Goal: Task Accomplishment & Management: Manage account settings

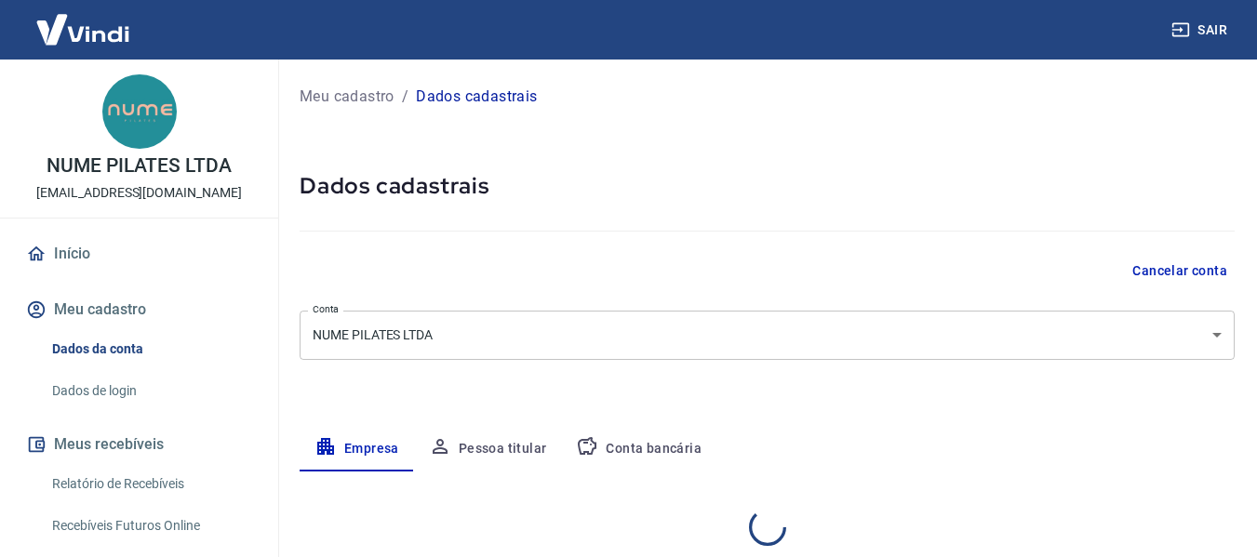
select select "SP"
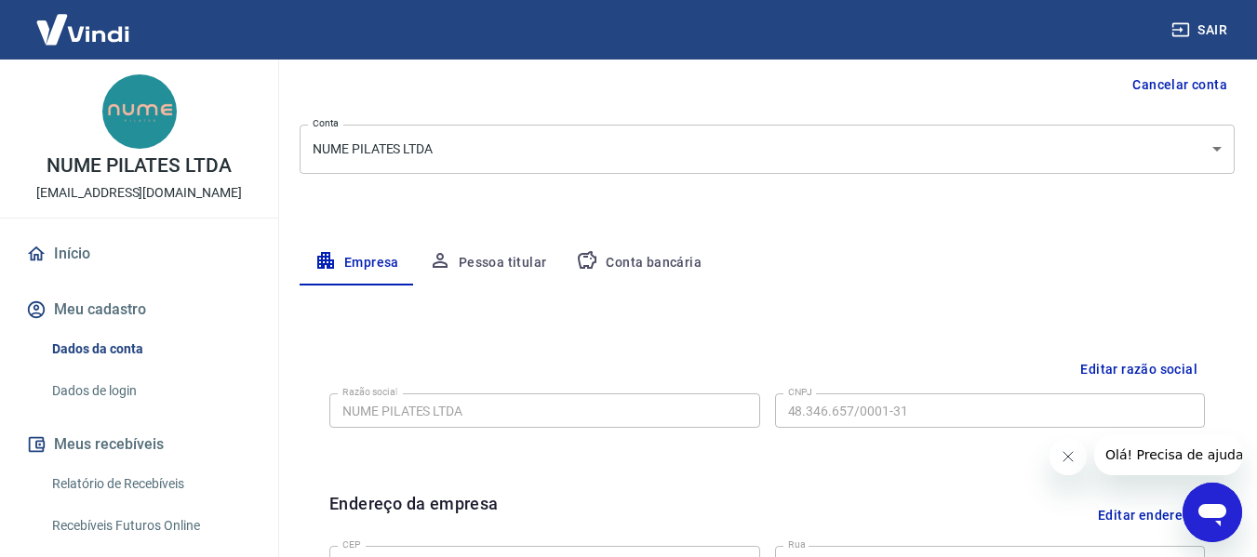
click at [683, 254] on button "Conta bancária" at bounding box center [638, 263] width 155 height 45
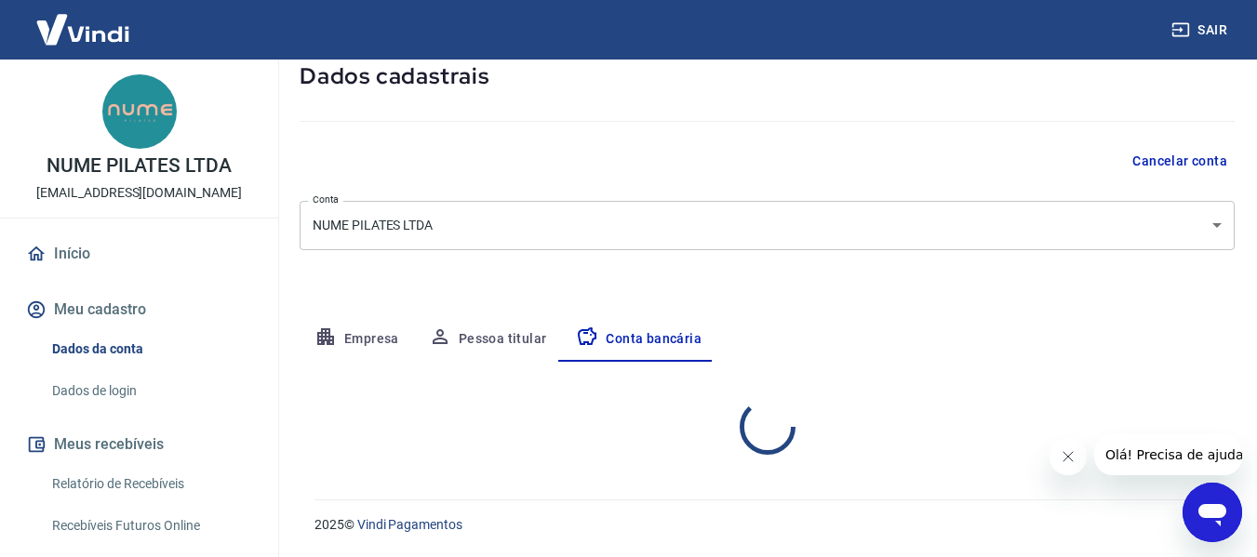
select select "1"
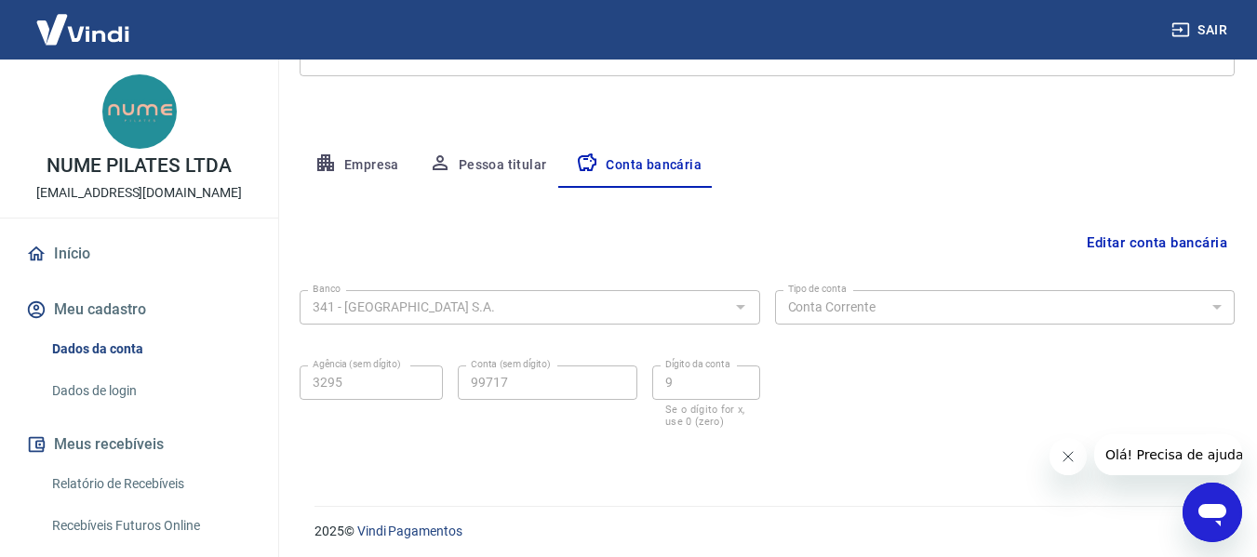
scroll to position [290, 0]
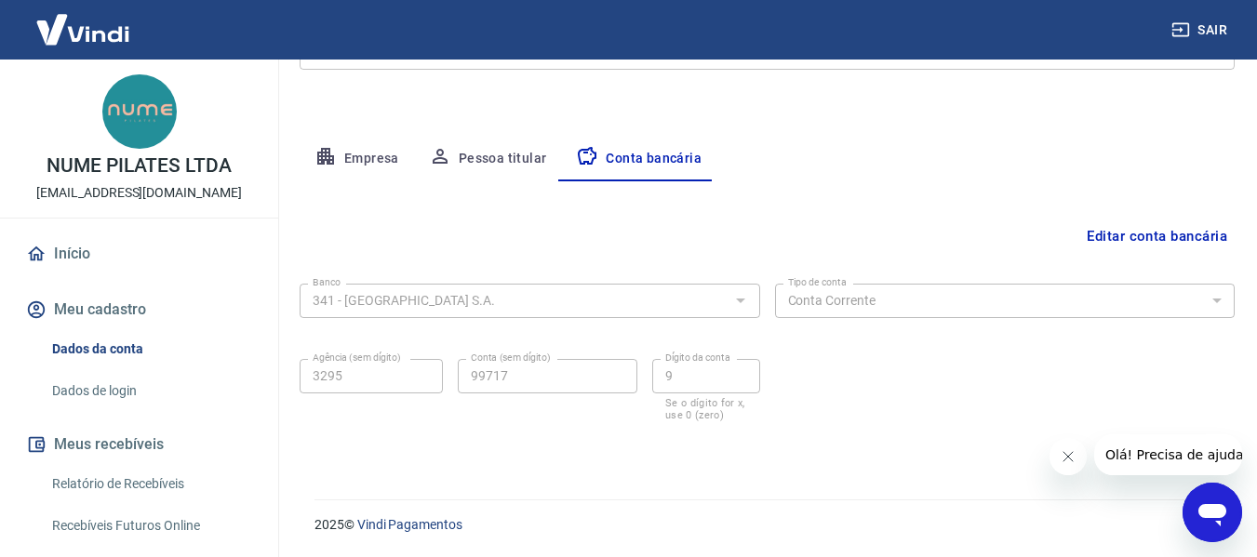
click at [1174, 233] on button "Editar conta bancária" at bounding box center [1156, 236] width 155 height 35
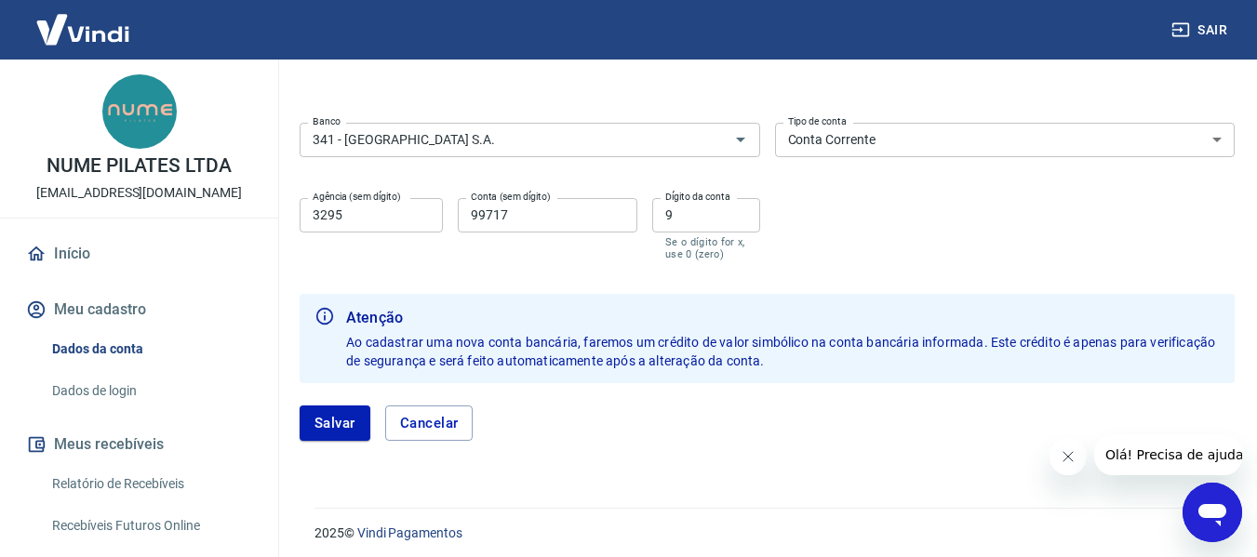
scroll to position [424, 0]
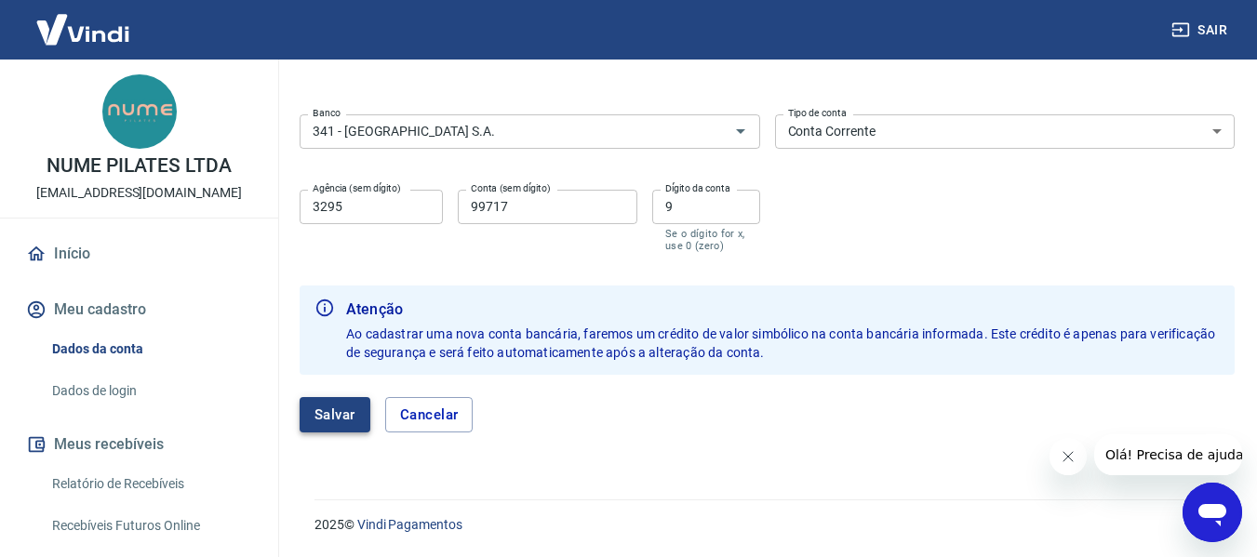
click at [334, 417] on button "Salvar" at bounding box center [335, 414] width 71 height 35
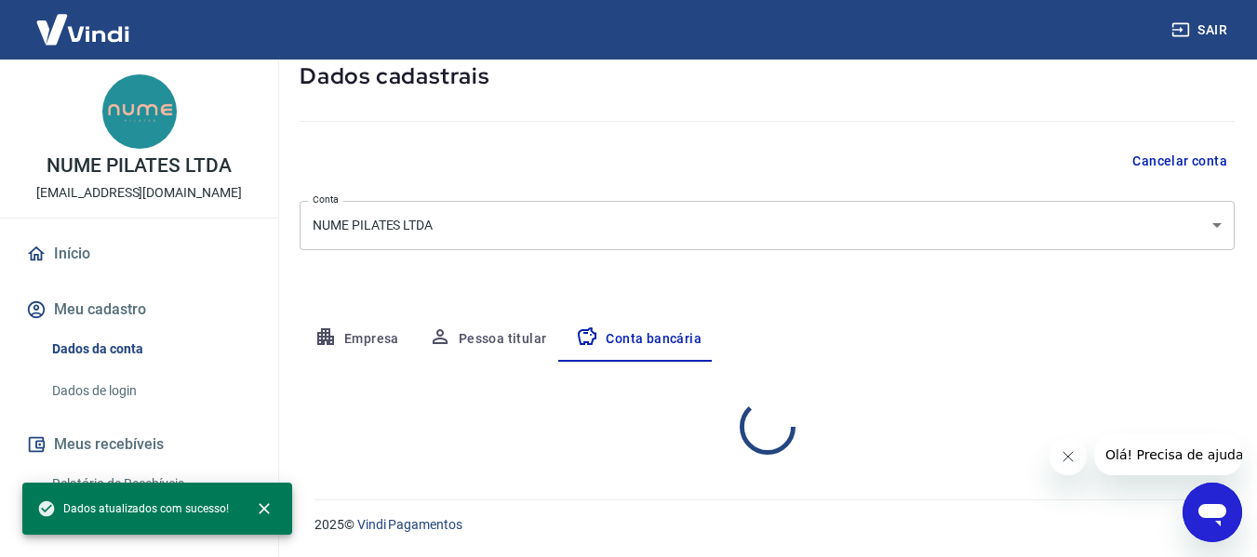
select select "1"
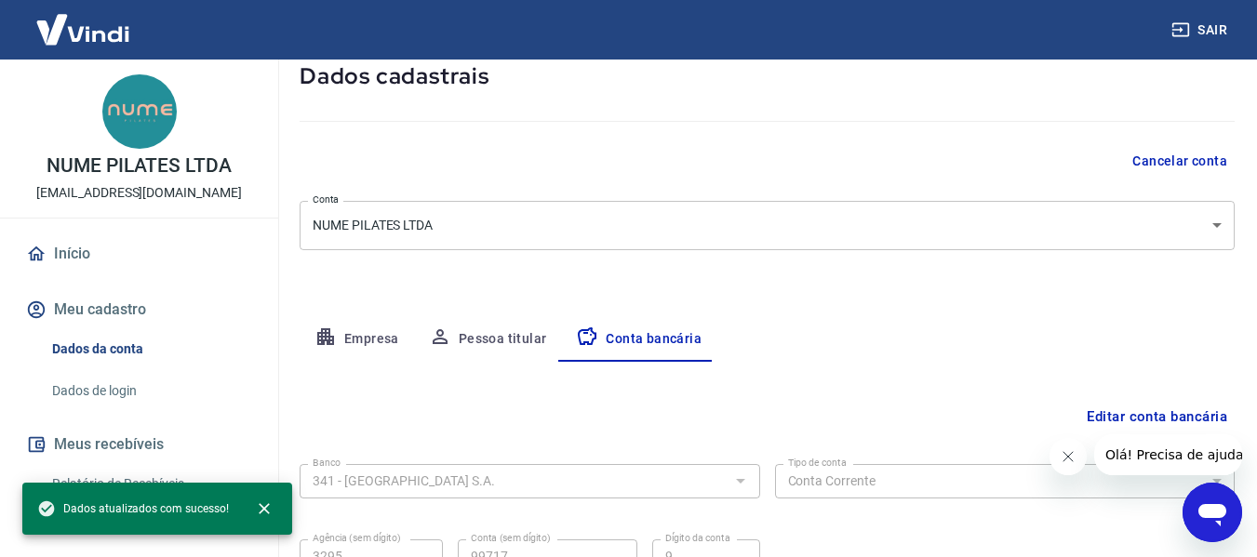
scroll to position [290, 0]
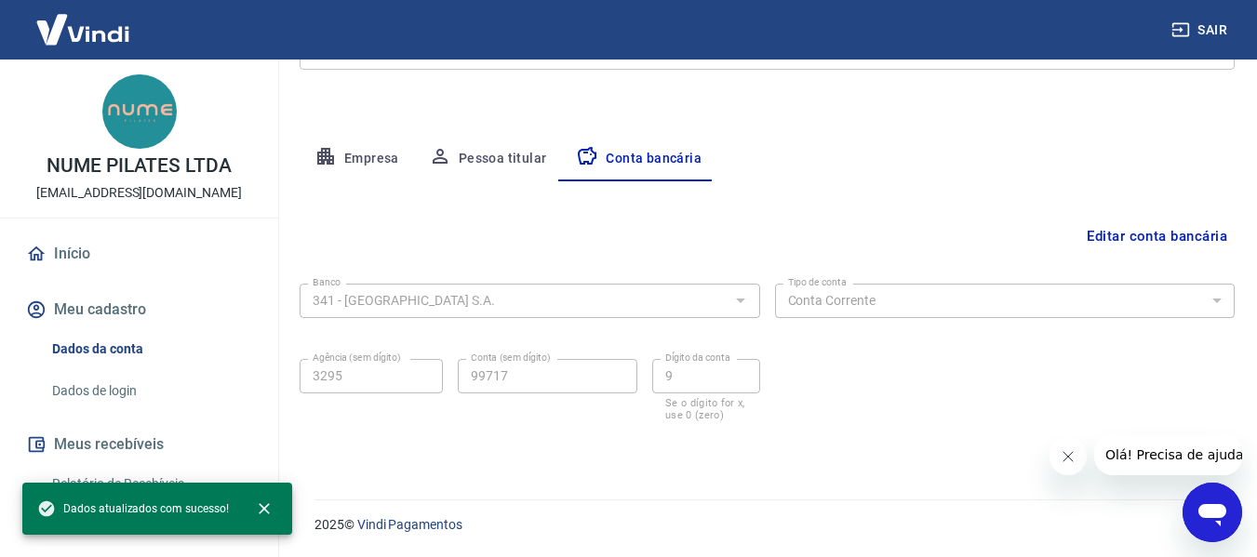
click at [1188, 233] on button "Editar conta bancária" at bounding box center [1156, 236] width 155 height 35
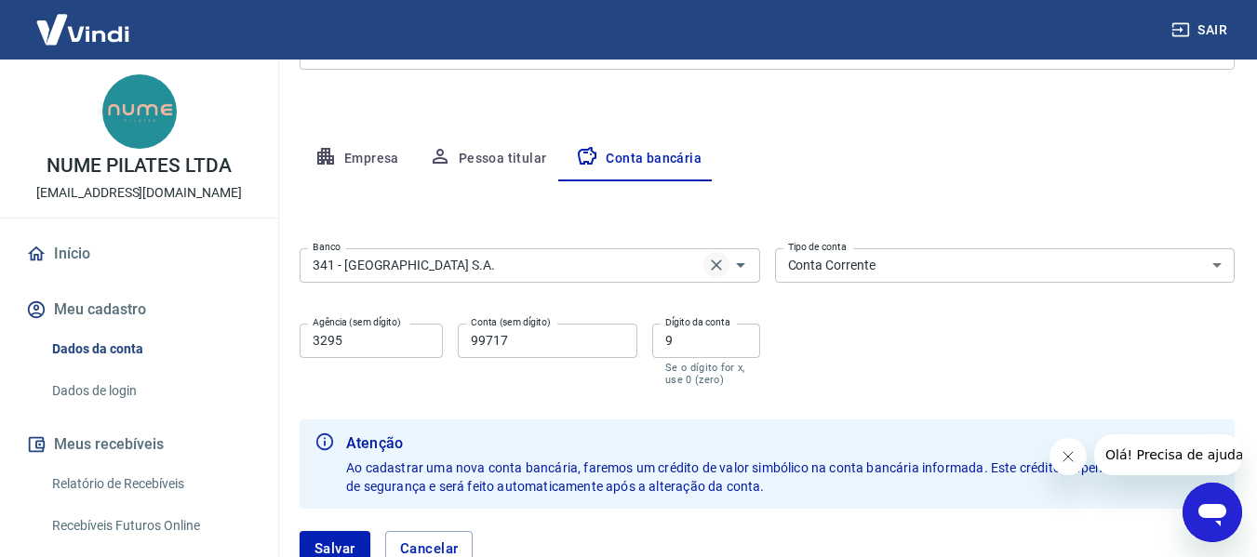
click at [718, 262] on icon "Clear" at bounding box center [716, 265] width 11 height 11
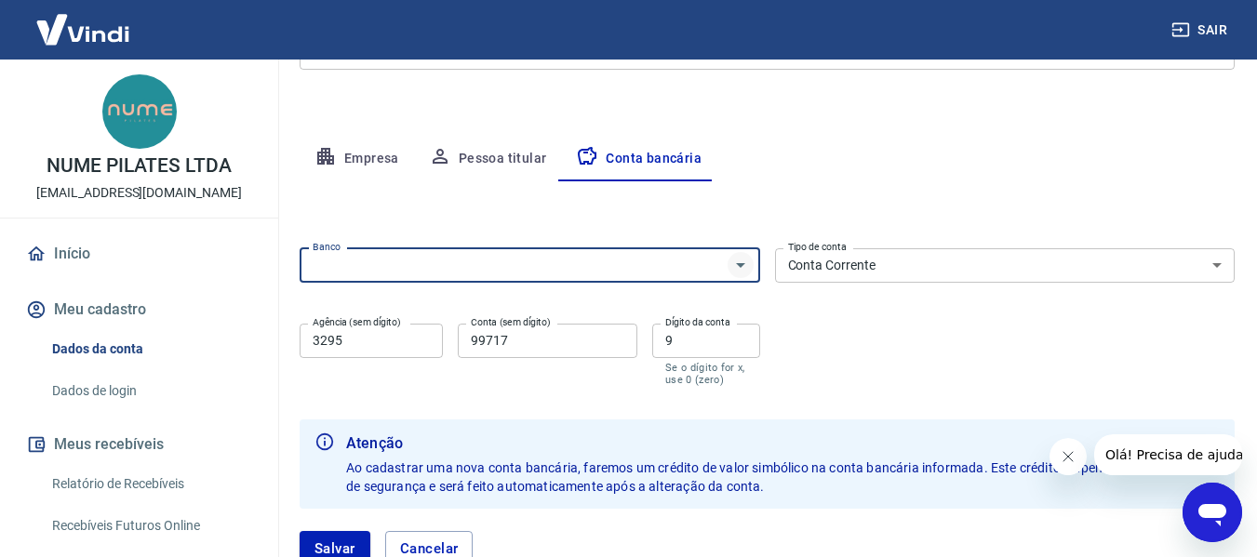
click at [738, 262] on icon "Abrir" at bounding box center [740, 265] width 22 height 22
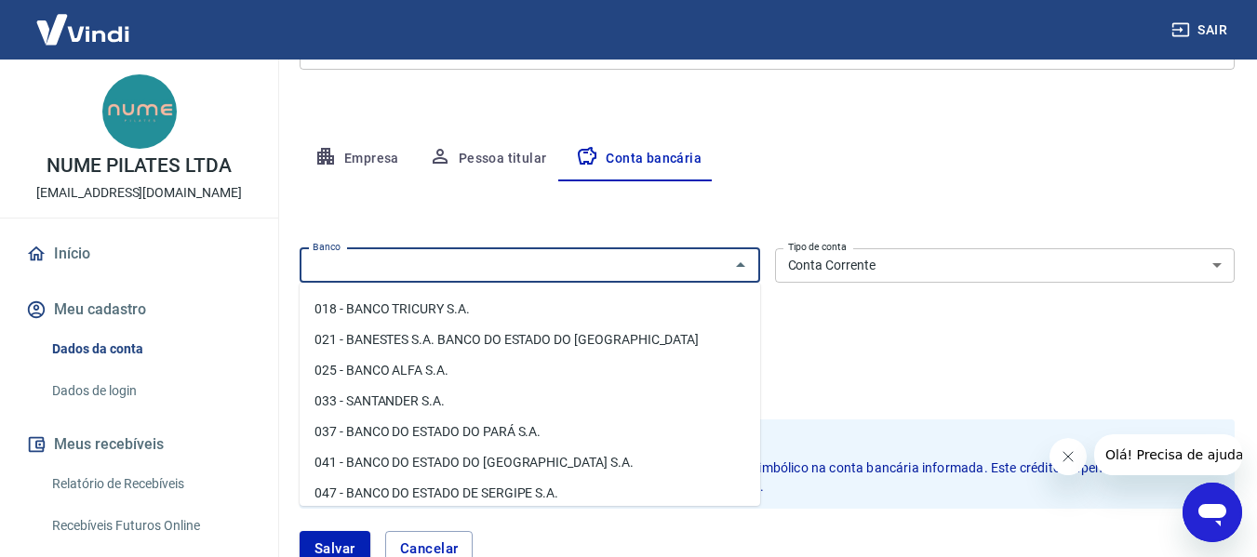
scroll to position [186, 0]
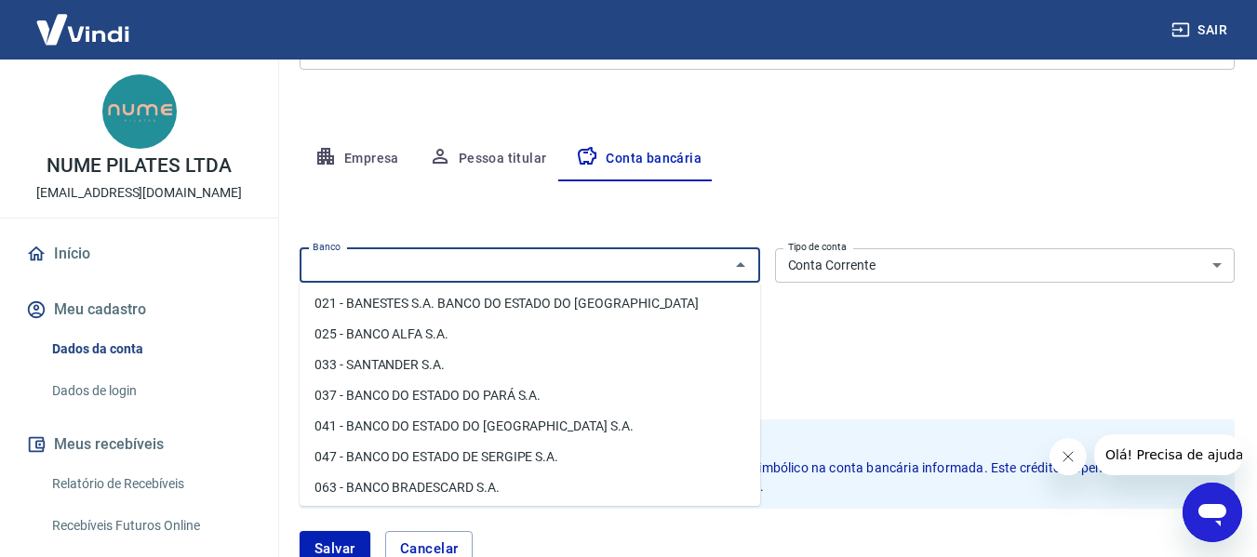
click at [571, 374] on li "033 - SANTANDER S.A." at bounding box center [530, 365] width 460 height 31
type input "033 - SANTANDER S.A."
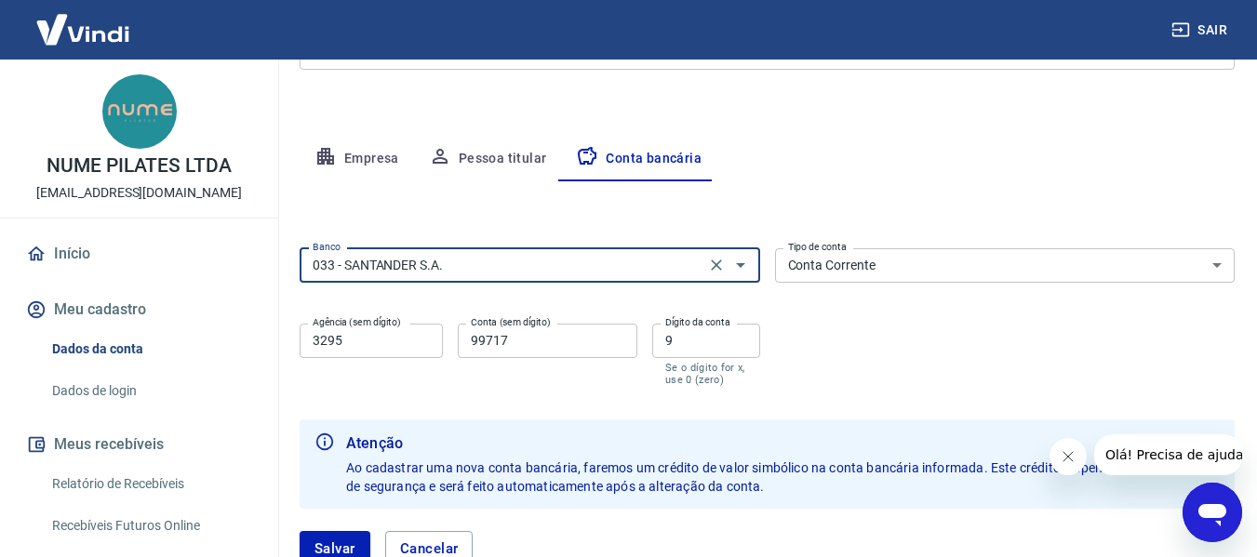
click at [914, 266] on select "Conta Corrente Conta Poupança" at bounding box center [1005, 265] width 460 height 34
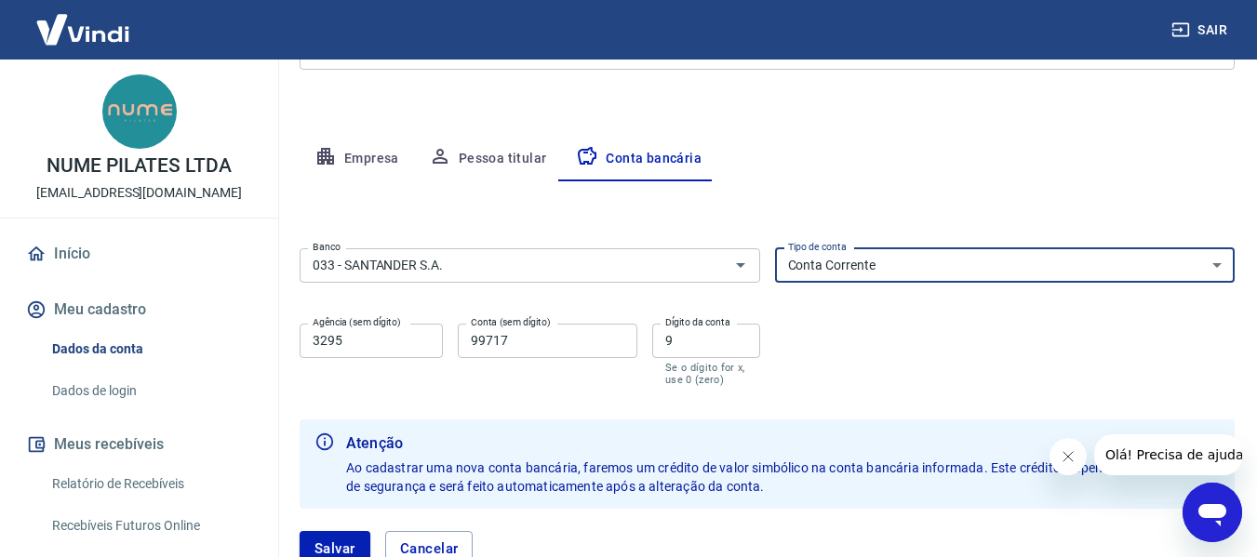
click at [914, 266] on select "Conta Corrente Conta Poupança" at bounding box center [1005, 265] width 460 height 34
click at [395, 344] on input "3295" at bounding box center [371, 341] width 143 height 34
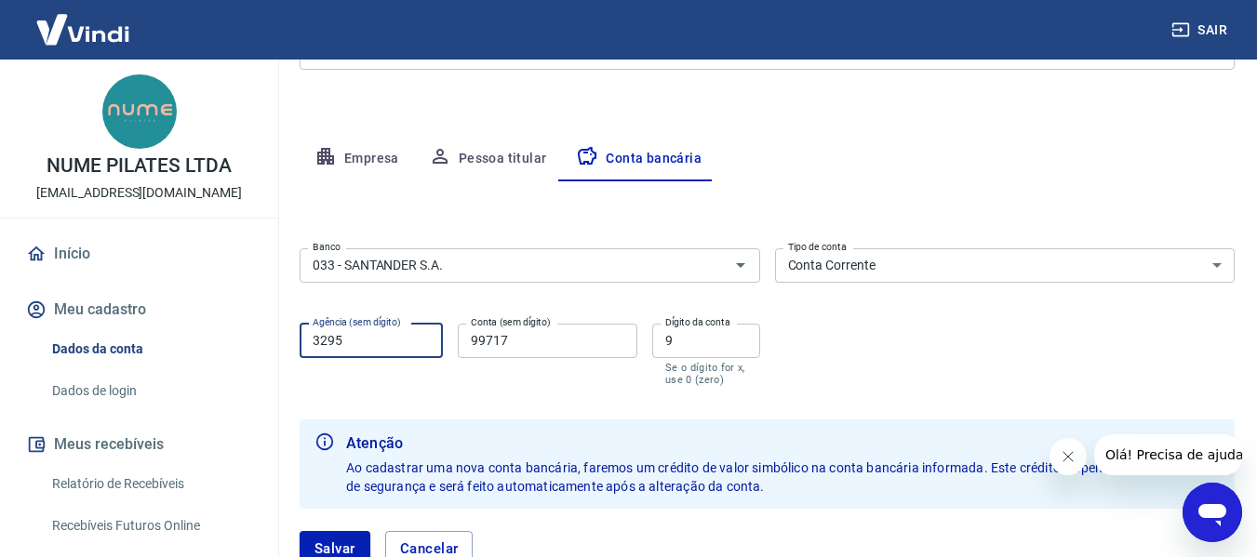
drag, startPoint x: 395, startPoint y: 344, endPoint x: 274, endPoint y: 347, distance: 121.9
type input "0565"
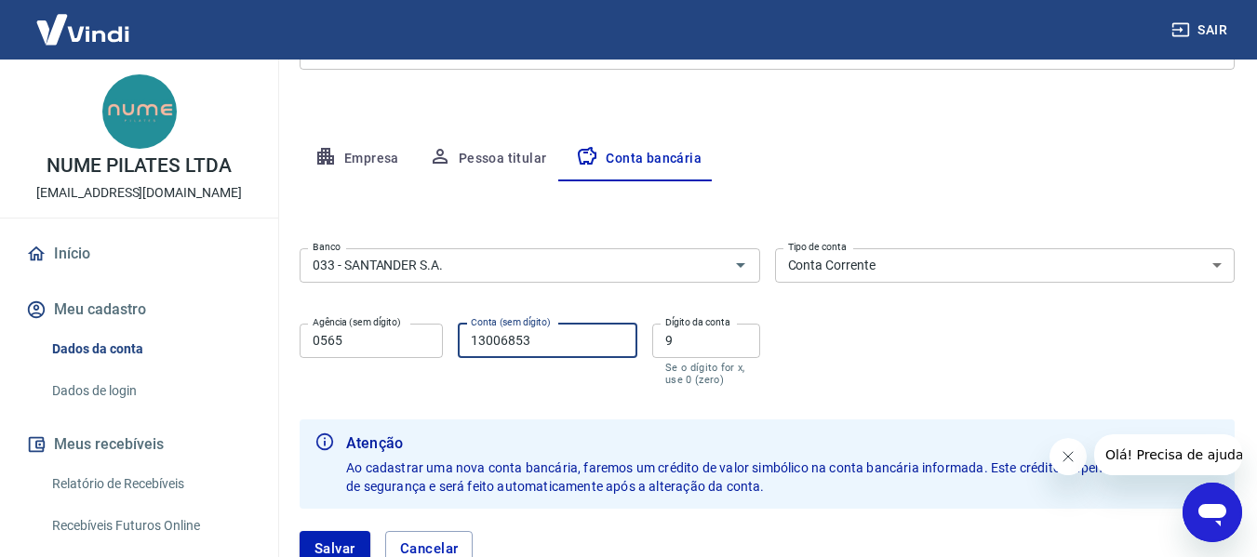
type input "13006853"
click at [679, 340] on input "9" at bounding box center [706, 341] width 108 height 34
type input "0"
click at [782, 394] on form "Banco 033 - SANTANDER S.A. Banco Tipo de conta Conta Corrente Conta Poupança Ti…" at bounding box center [767, 415] width 935 height 348
click at [900, 371] on div "Banco 033 - SANTANDER S.A. Banco Tipo de conta Conta Corrente Conta Poupança Ti…" at bounding box center [767, 315] width 935 height 149
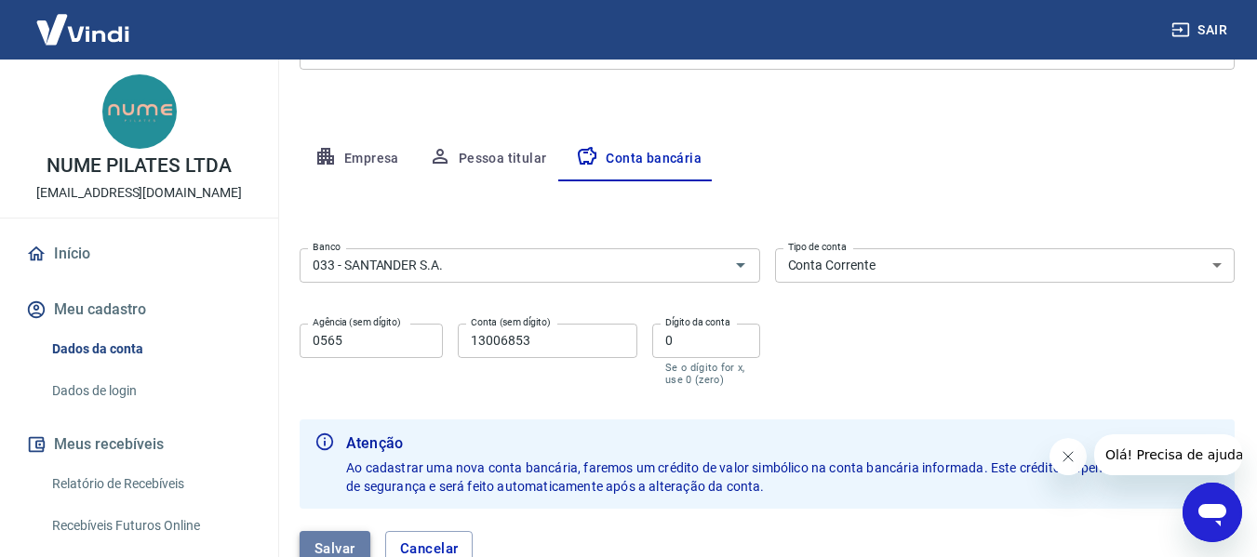
click at [338, 548] on button "Salvar" at bounding box center [335, 548] width 71 height 35
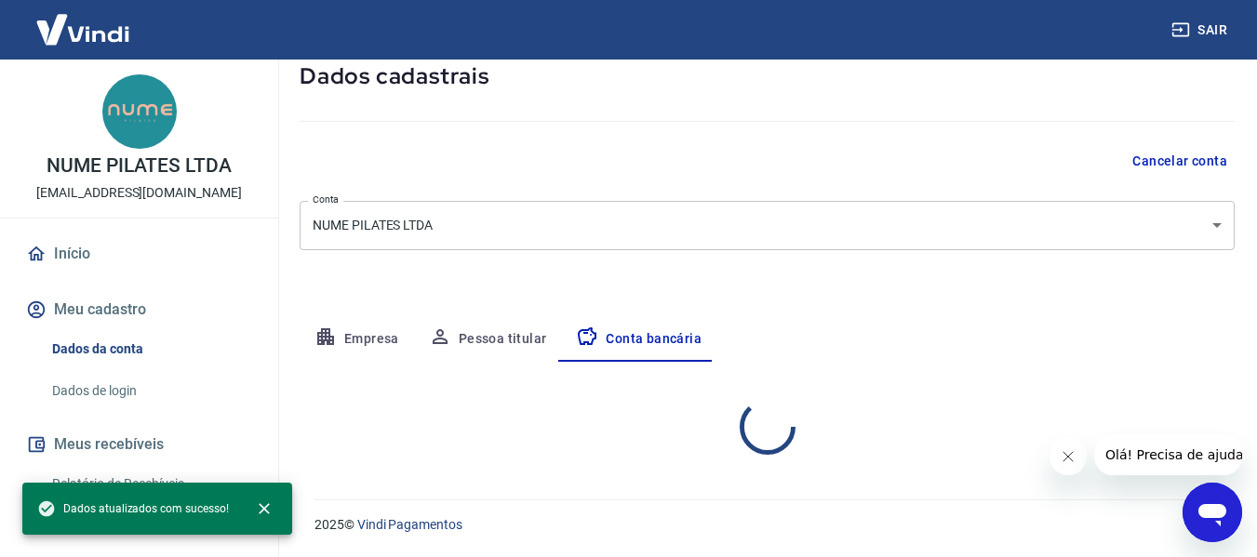
scroll to position [290, 0]
select select "1"
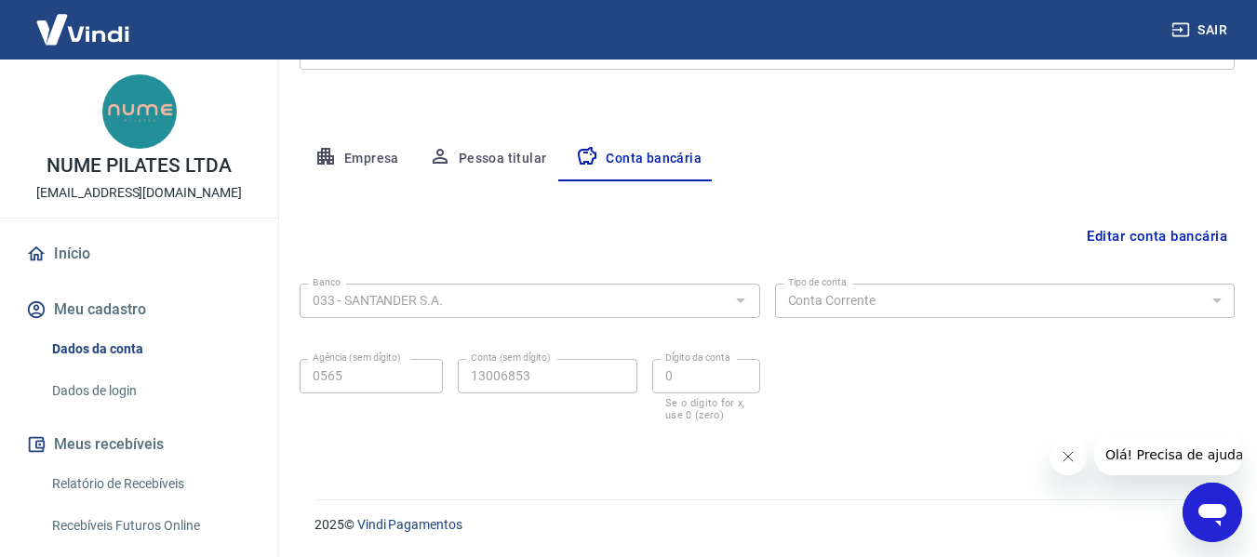
scroll to position [0, 0]
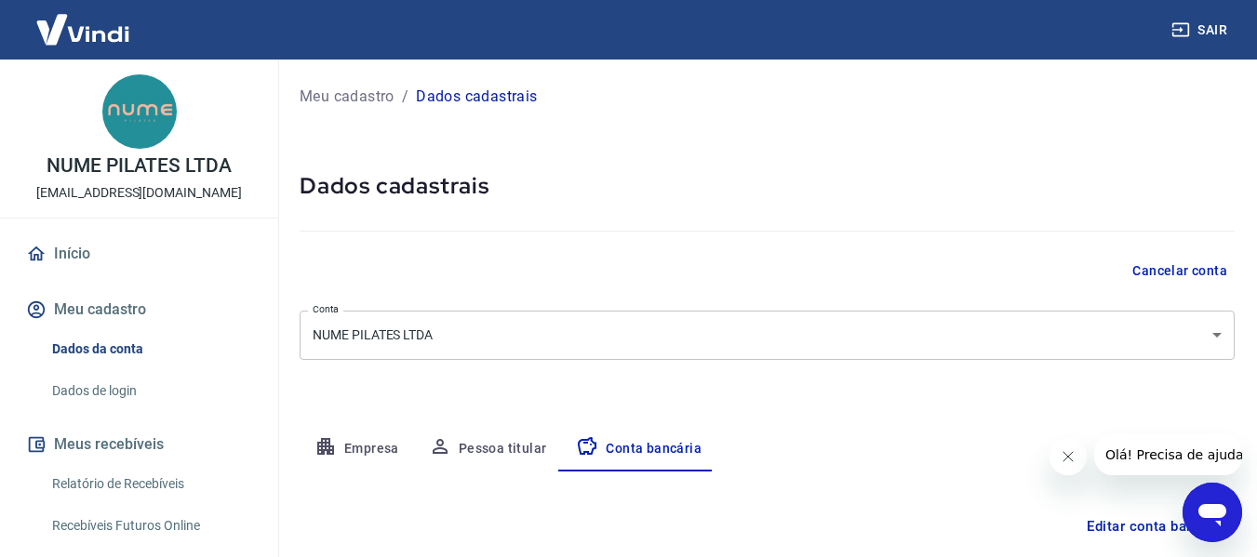
click at [588, 186] on h5 "Dados cadastrais" at bounding box center [767, 186] width 935 height 30
click at [68, 255] on link "Início" at bounding box center [138, 253] width 233 height 41
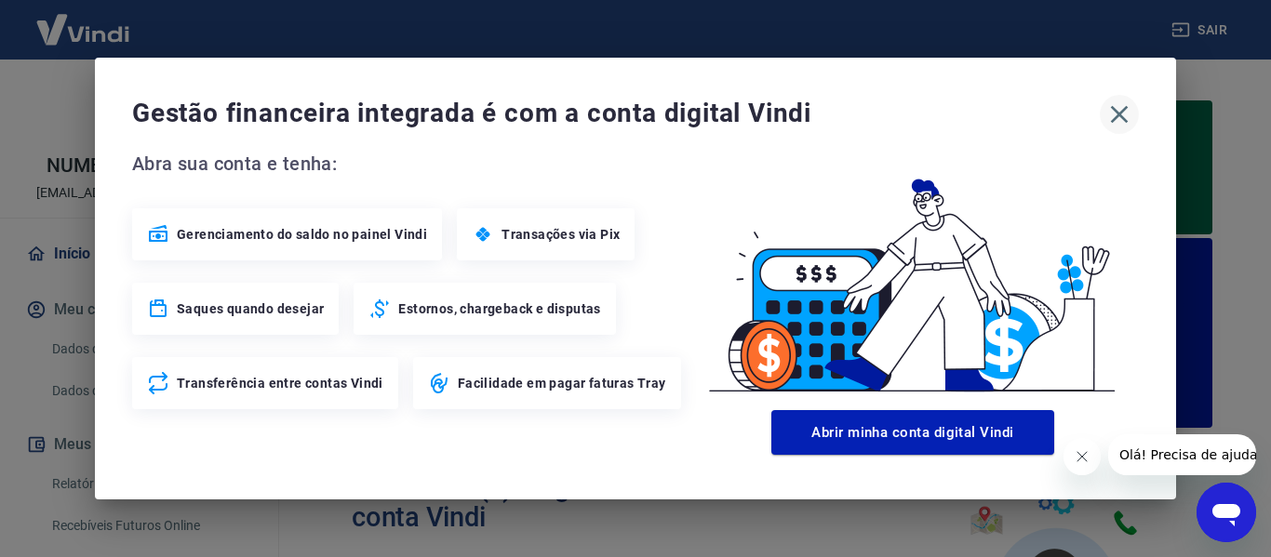
click at [1124, 113] on icon "button" at bounding box center [1119, 115] width 30 height 30
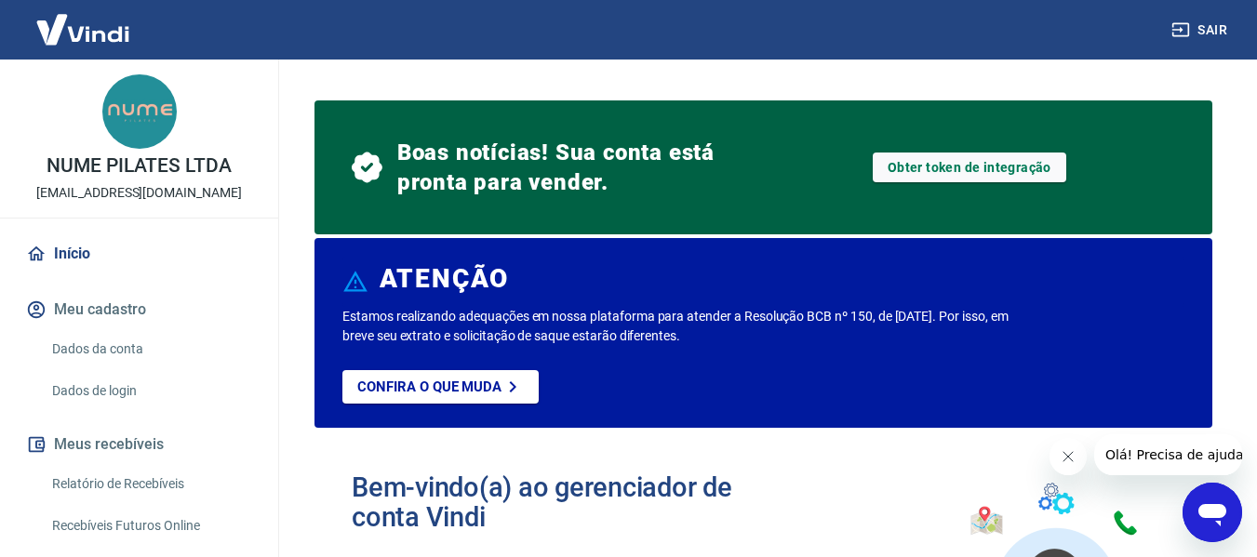
click at [608, 173] on span "Boas notícias! Sua conta está pronta para vender." at bounding box center [580, 168] width 367 height 60
